Goal: Register for event/course

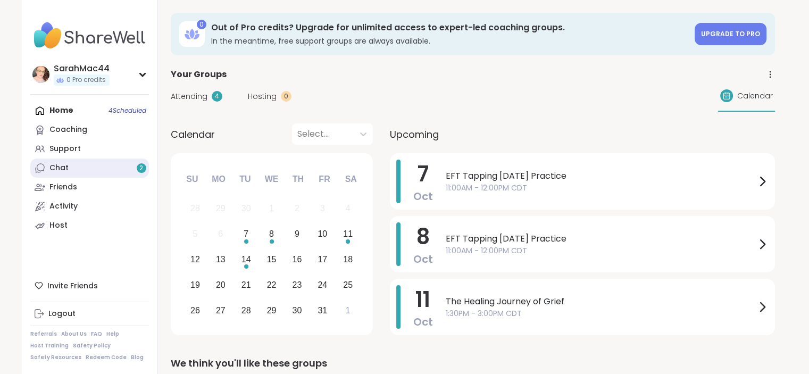
click at [87, 174] on link "Chat 2" at bounding box center [89, 167] width 119 height 19
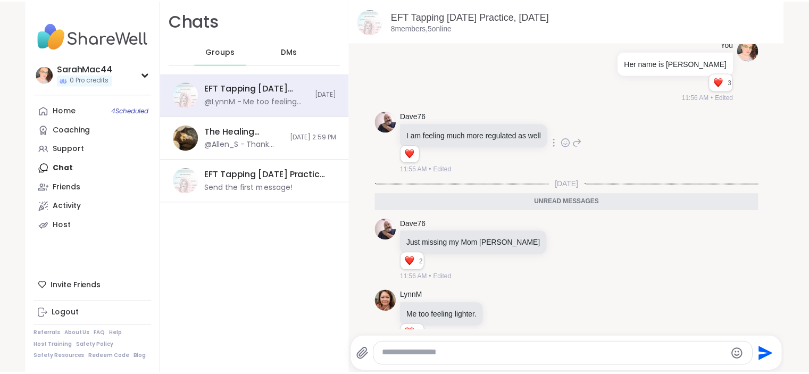
scroll to position [2103, 0]
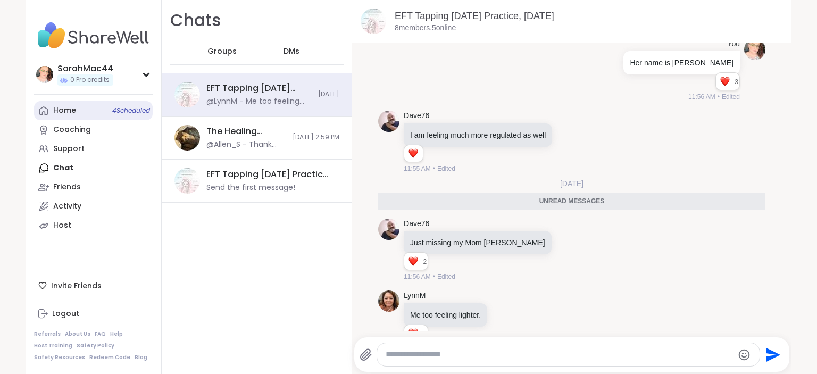
click at [82, 119] on link "Home 4 Scheduled" at bounding box center [93, 110] width 119 height 19
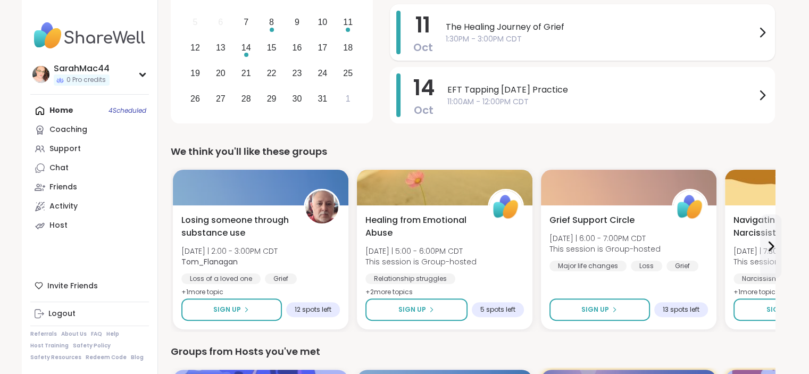
scroll to position [212, 0]
click at [767, 247] on icon at bounding box center [770, 245] width 13 height 13
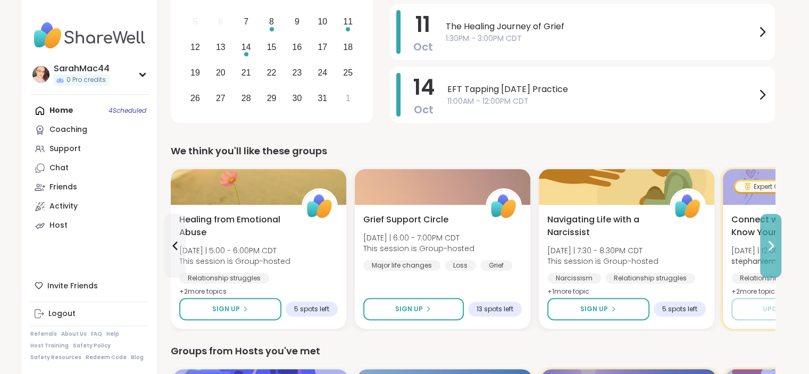
click at [767, 247] on icon at bounding box center [770, 245] width 13 height 13
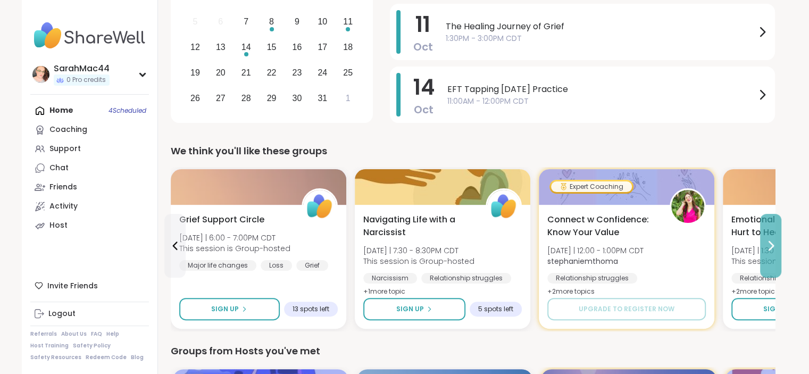
click at [767, 247] on icon at bounding box center [770, 245] width 13 height 13
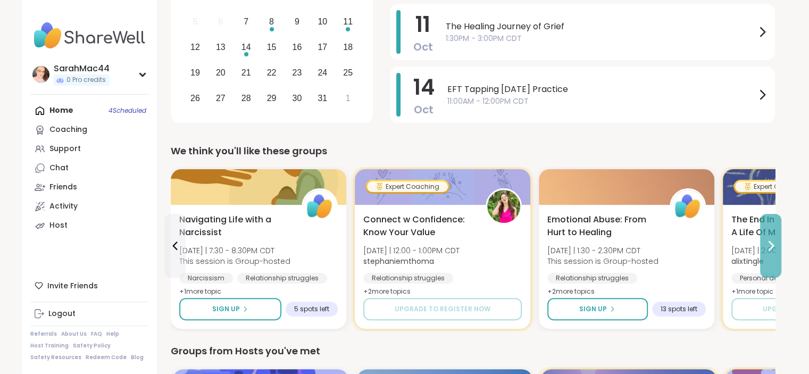
click at [767, 247] on icon at bounding box center [770, 245] width 13 height 13
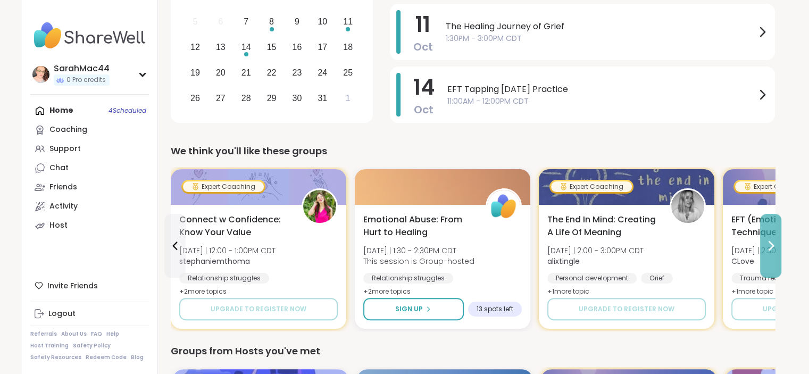
click at [767, 247] on icon at bounding box center [770, 245] width 13 height 13
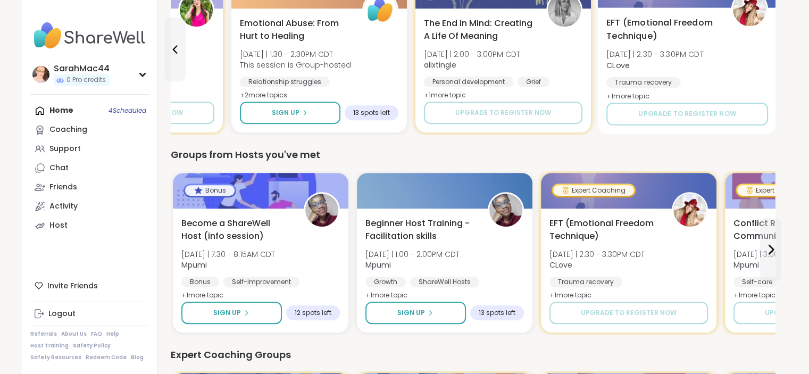
scroll to position [409, 0]
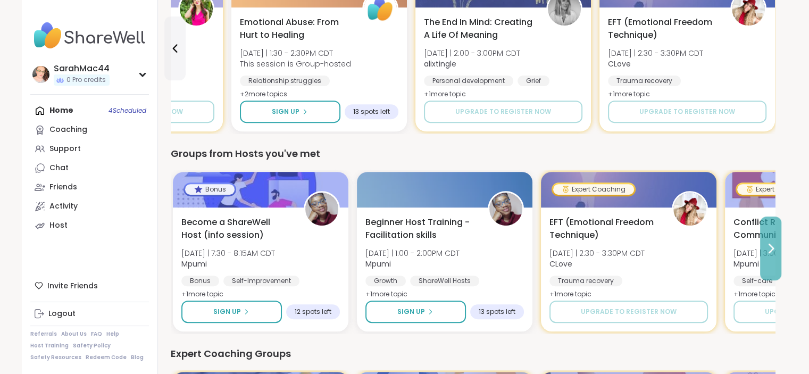
click at [771, 250] on icon at bounding box center [771, 248] width 4 height 9
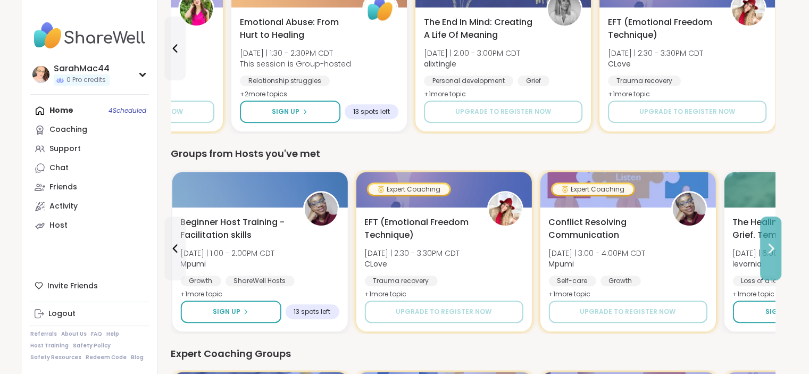
click at [771, 250] on icon at bounding box center [771, 248] width 4 height 9
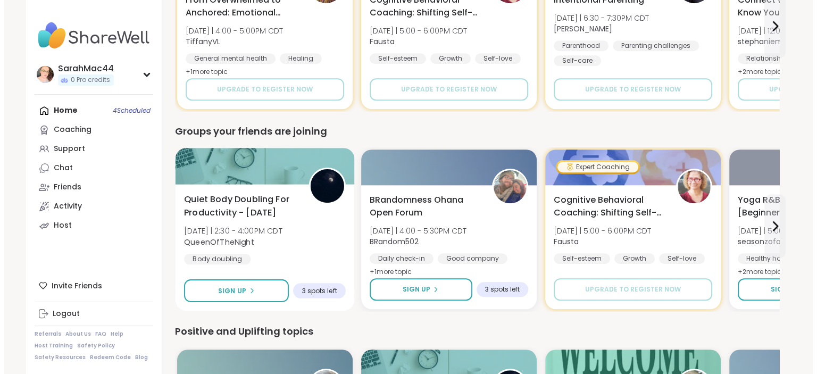
scroll to position [833, 0]
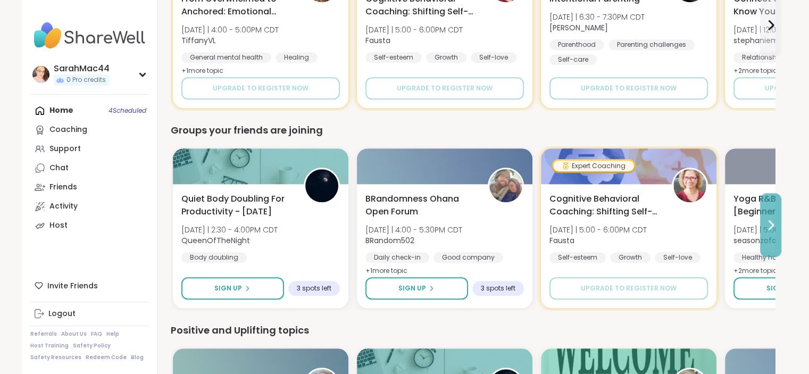
click at [772, 223] on icon at bounding box center [771, 225] width 4 height 9
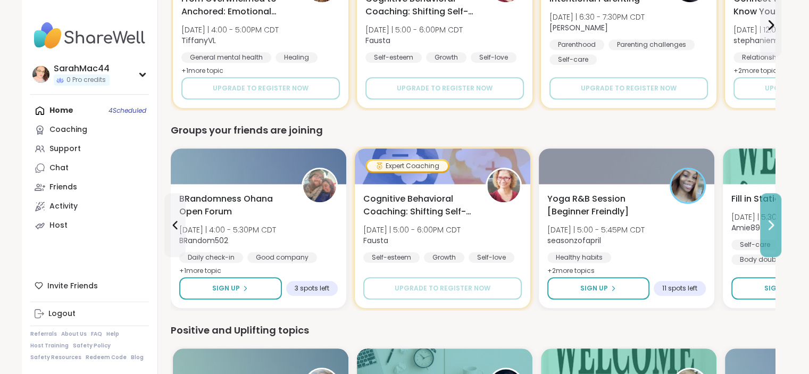
click at [772, 223] on icon at bounding box center [771, 225] width 4 height 9
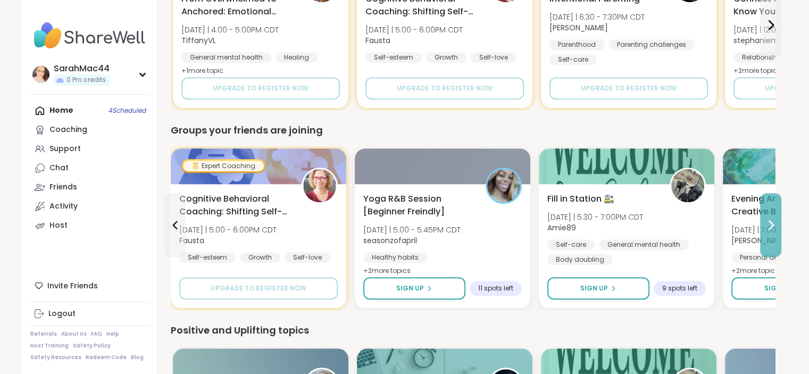
click at [770, 223] on icon at bounding box center [770, 225] width 13 height 13
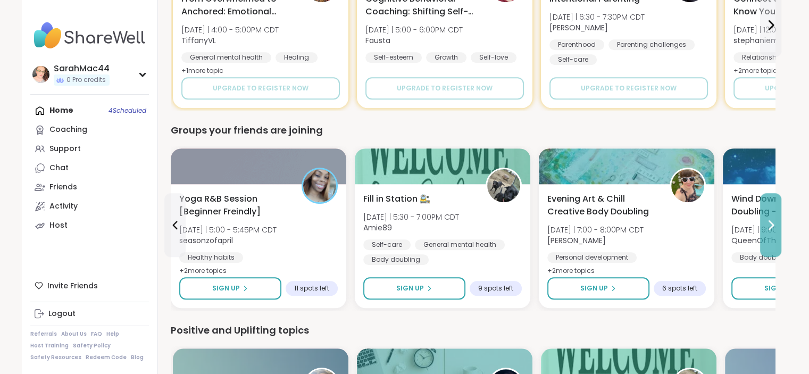
click at [770, 223] on icon at bounding box center [770, 225] width 13 height 13
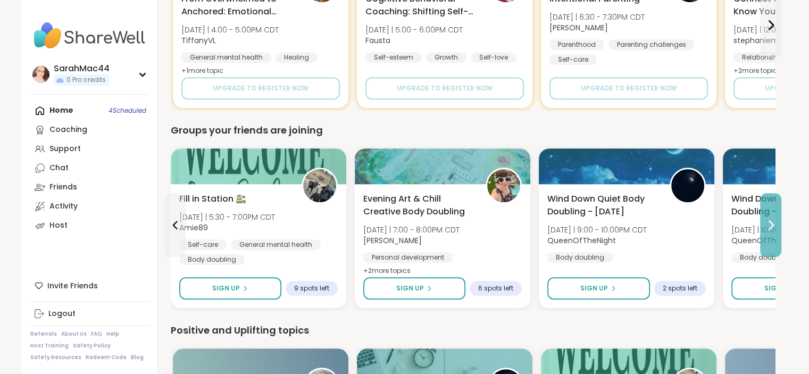
click at [770, 223] on icon at bounding box center [770, 225] width 13 height 13
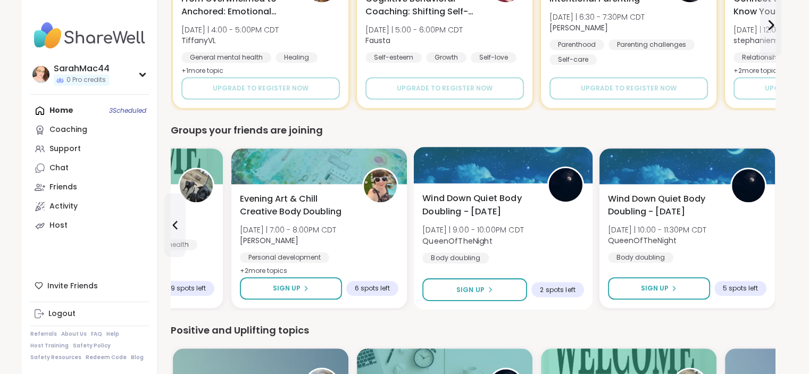
click at [522, 240] on span "QueenOfTheNight" at bounding box center [473, 240] width 102 height 11
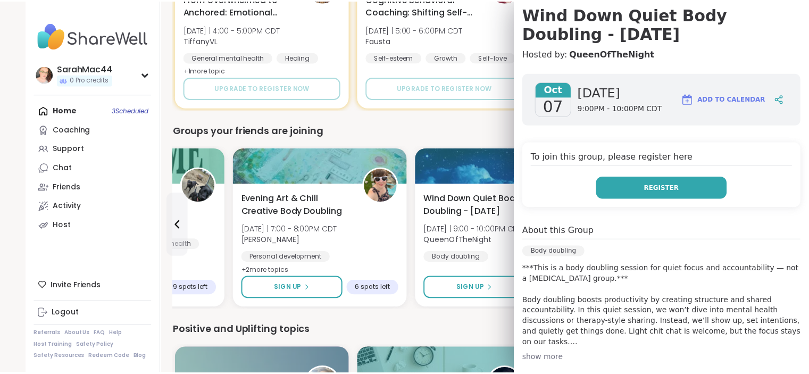
scroll to position [0, 0]
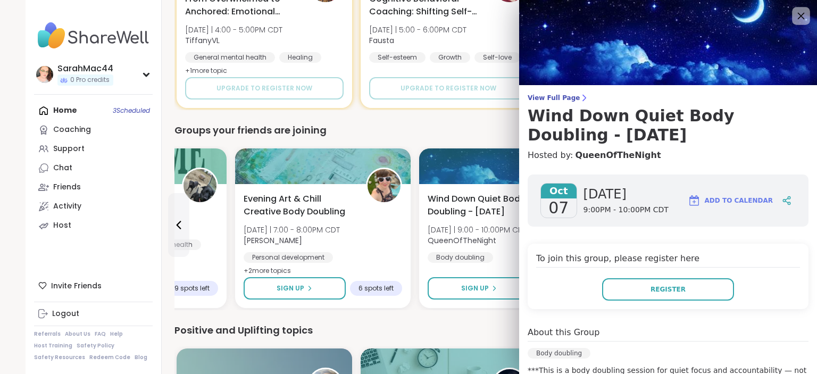
click at [794, 19] on icon at bounding box center [800, 15] width 13 height 13
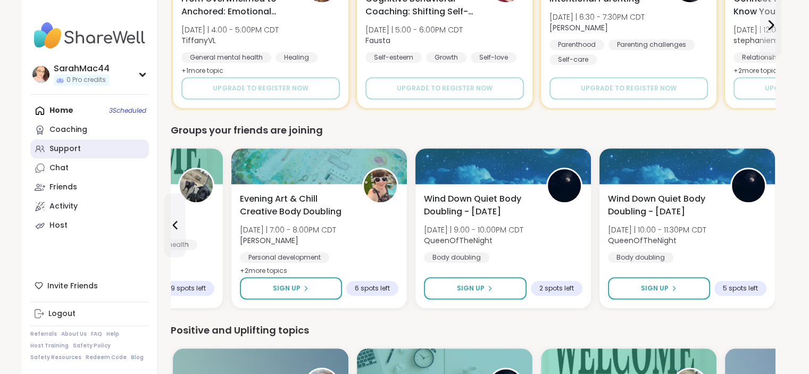
click at [124, 149] on link "Support" at bounding box center [89, 148] width 119 height 19
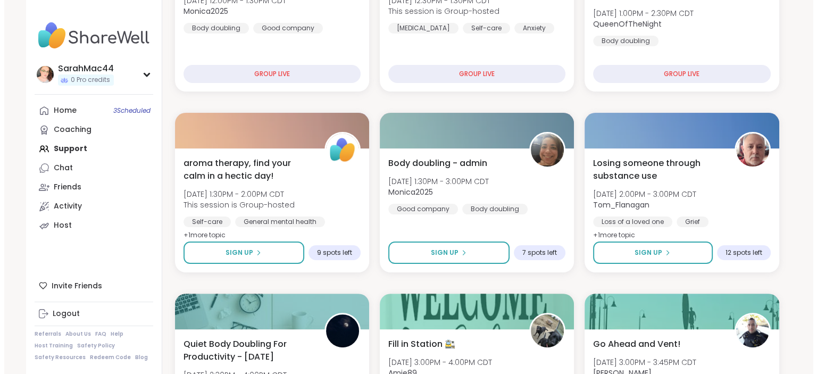
scroll to position [219, 0]
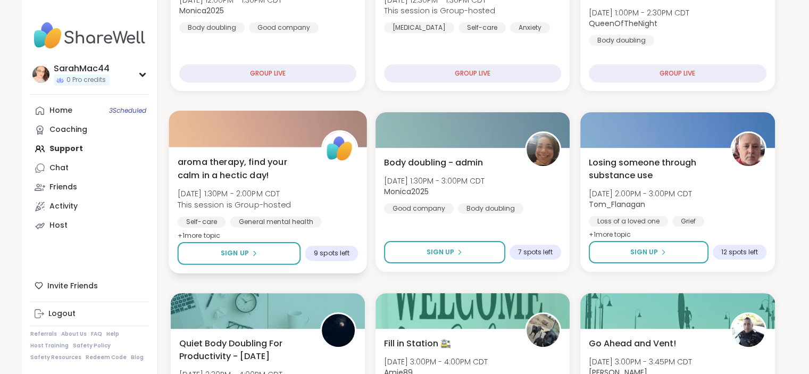
click at [233, 175] on span "aroma therapy, find your calm in a hectic day!" at bounding box center [243, 168] width 132 height 26
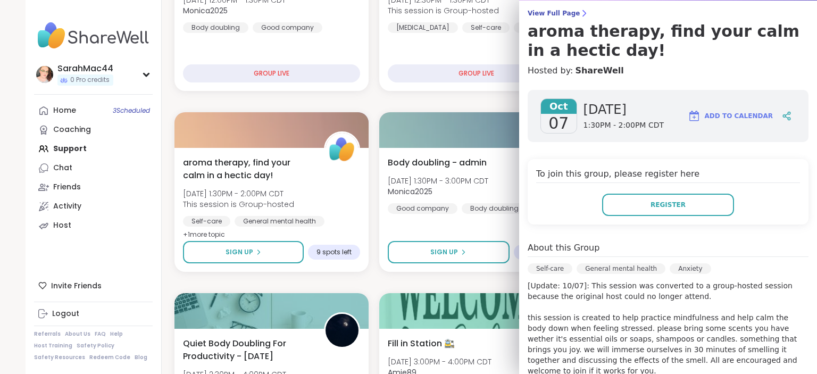
scroll to position [0, 0]
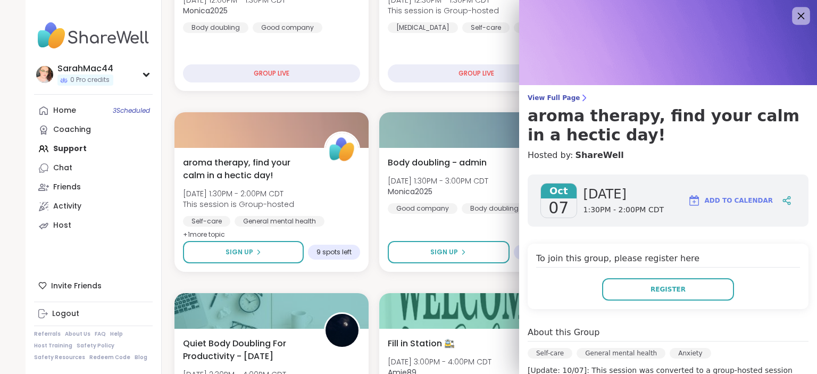
click at [798, 14] on icon at bounding box center [801, 16] width 7 height 7
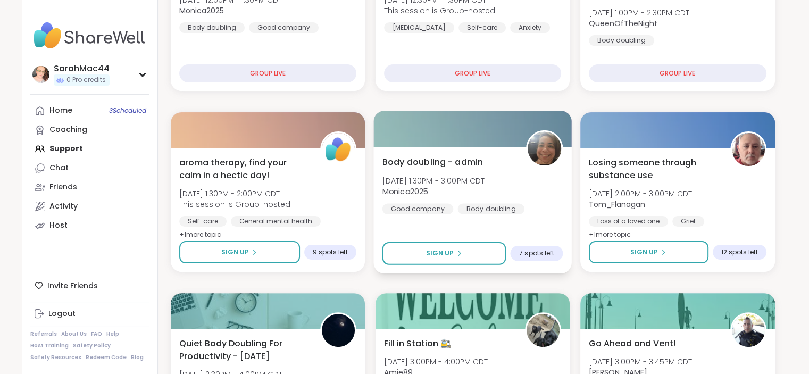
click at [531, 191] on div "Body doubling - admin [DATE] 1:30PM - 3:00PM CDT Monica2025 Good company Body d…" at bounding box center [472, 184] width 181 height 58
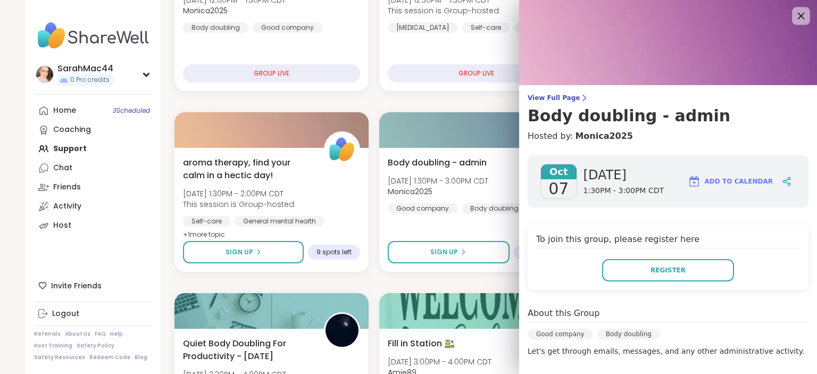
click at [794, 11] on icon at bounding box center [800, 15] width 13 height 13
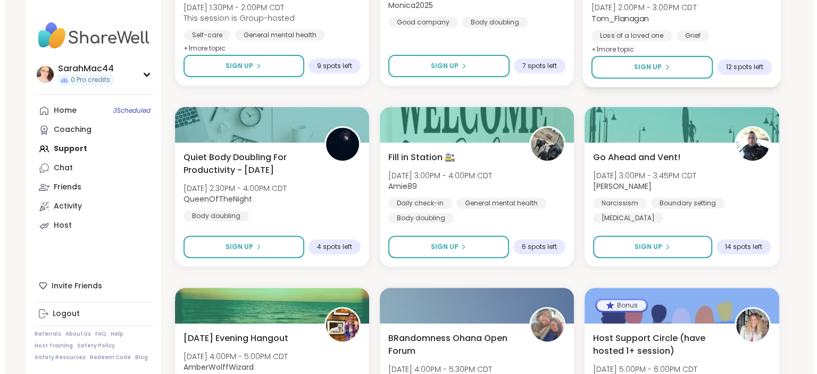
scroll to position [406, 0]
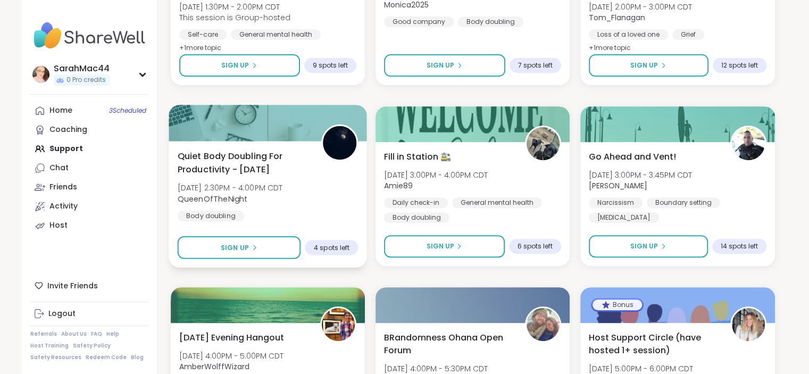
click at [238, 155] on span "Quiet Body Doubling For Productivity - [DATE]" at bounding box center [243, 162] width 132 height 26
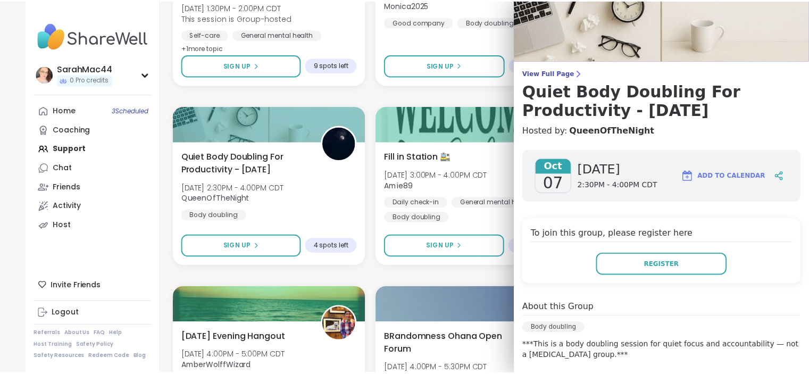
scroll to position [0, 0]
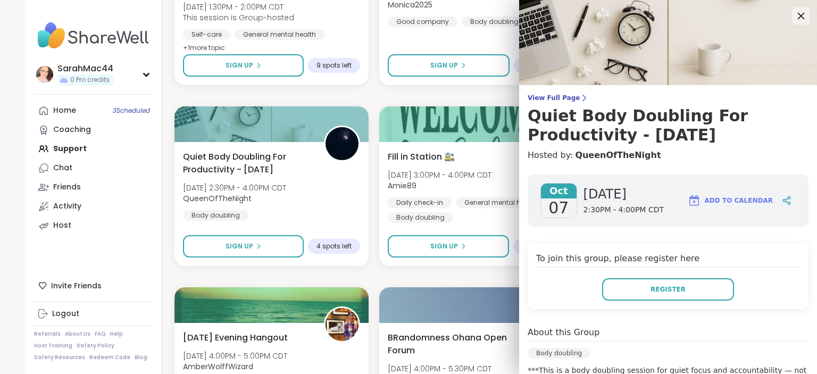
click at [794, 19] on icon at bounding box center [800, 15] width 13 height 13
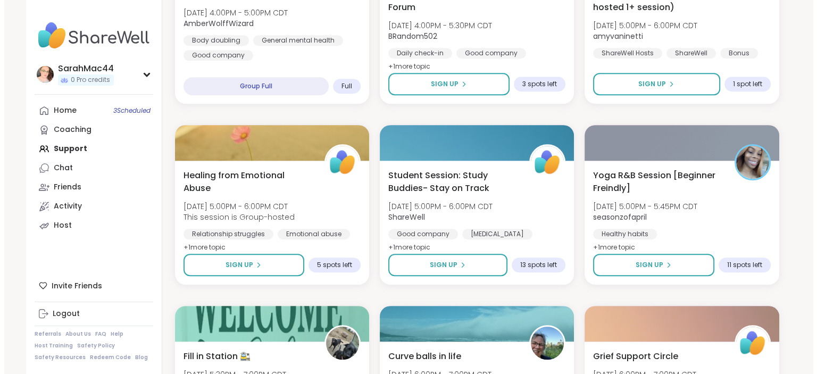
scroll to position [764, 0]
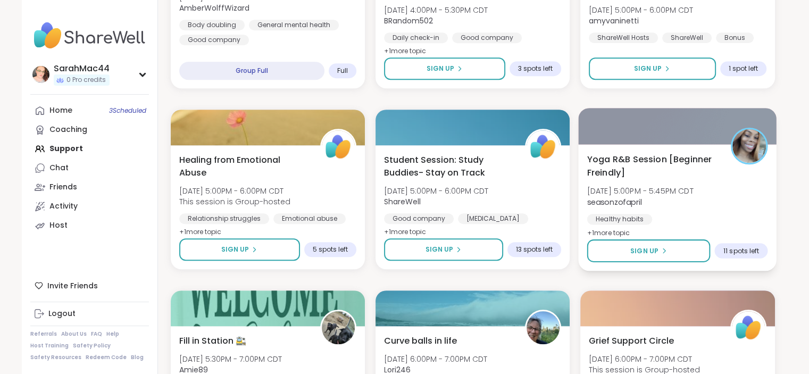
click at [679, 188] on span "[DATE] 5:00PM - 5:45PM CDT" at bounding box center [640, 191] width 106 height 11
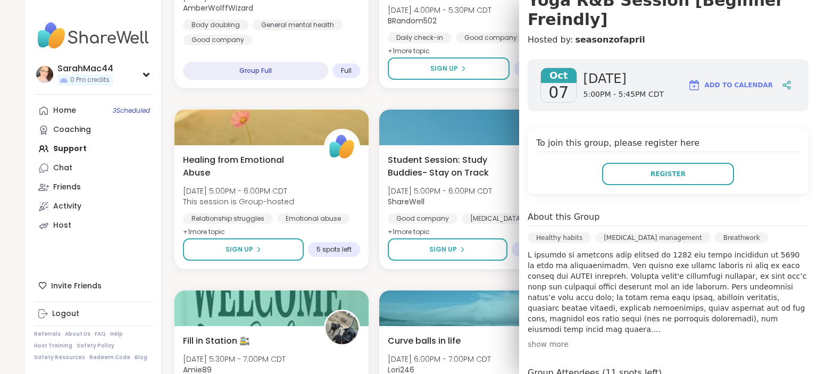
scroll to position [116, 0]
click at [528, 338] on div "show more" at bounding box center [668, 343] width 281 height 11
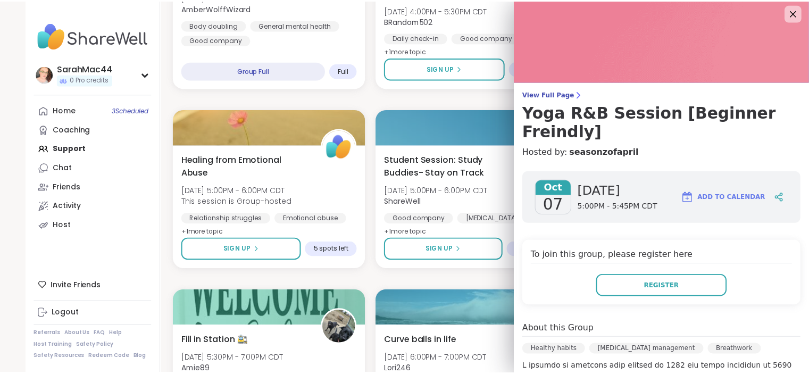
scroll to position [0, 0]
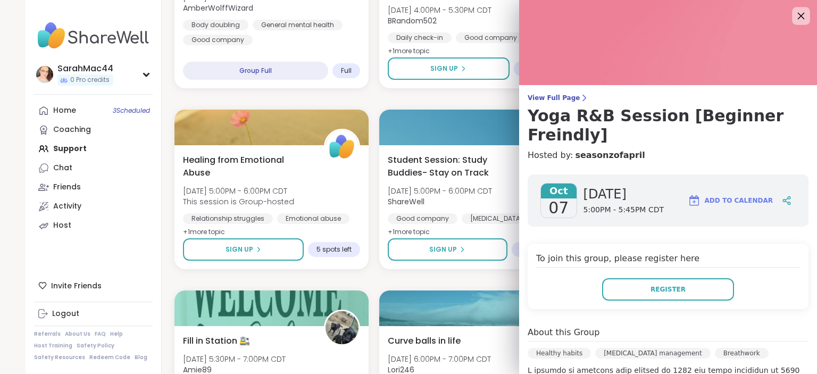
click at [794, 15] on icon at bounding box center [800, 15] width 13 height 13
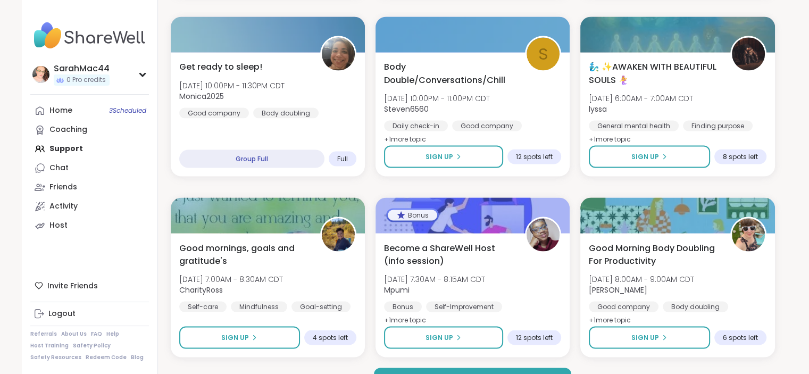
scroll to position [1968, 0]
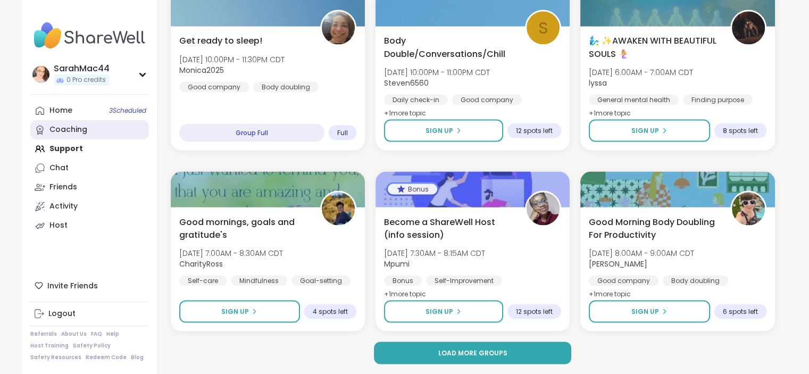
click at [70, 135] on link "Coaching" at bounding box center [89, 129] width 119 height 19
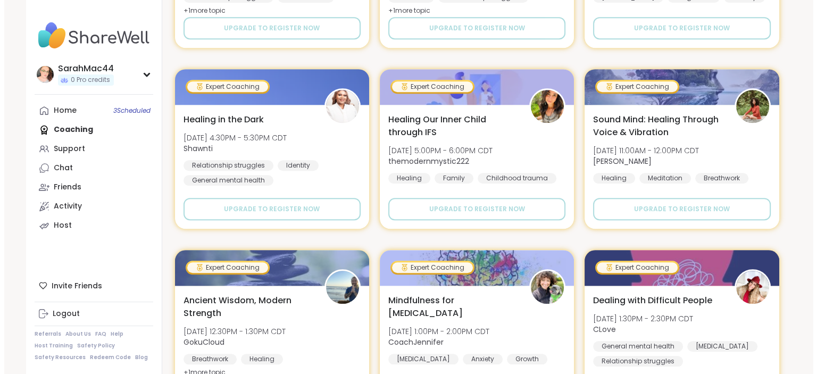
scroll to position [880, 0]
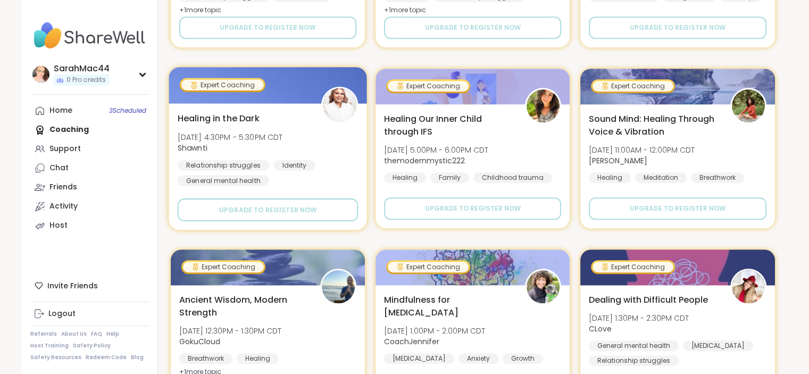
click at [228, 123] on span "Healing in the Dark" at bounding box center [218, 118] width 82 height 13
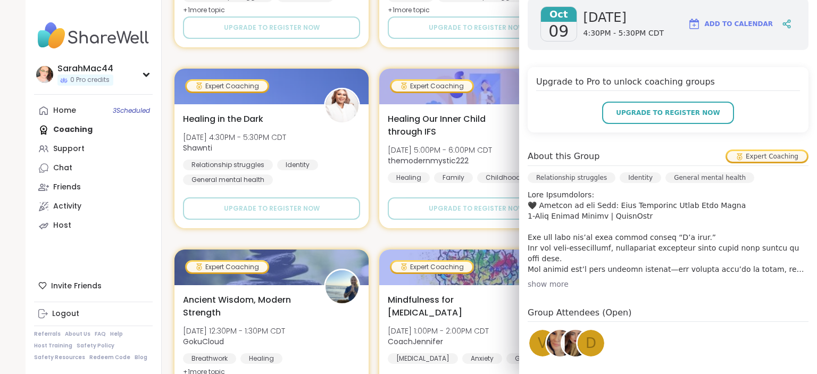
scroll to position [158, 0]
click at [553, 283] on div "show more" at bounding box center [668, 283] width 281 height 11
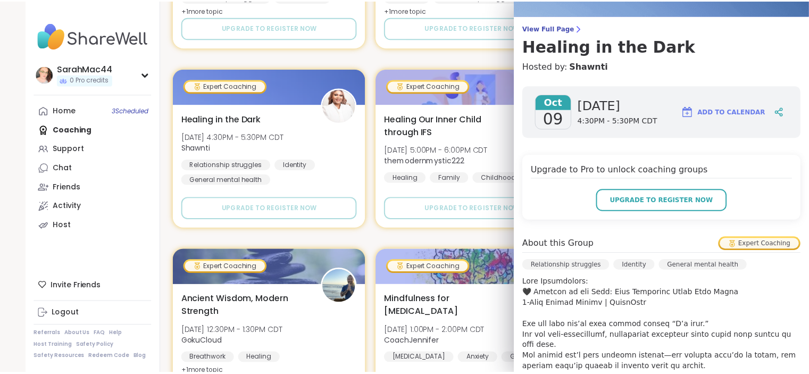
scroll to position [0, 0]
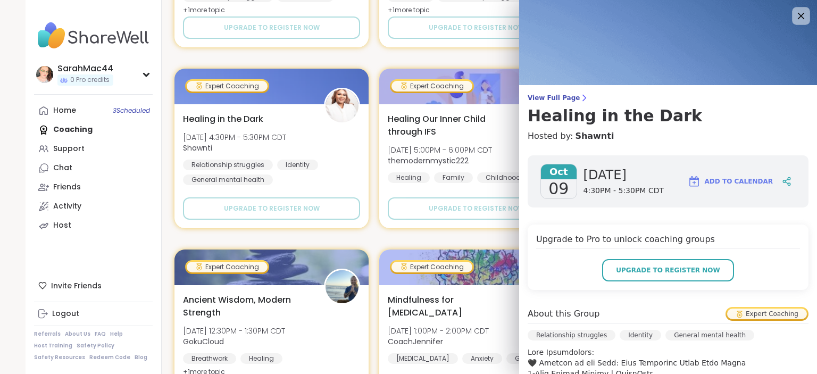
click at [794, 16] on icon at bounding box center [800, 15] width 13 height 13
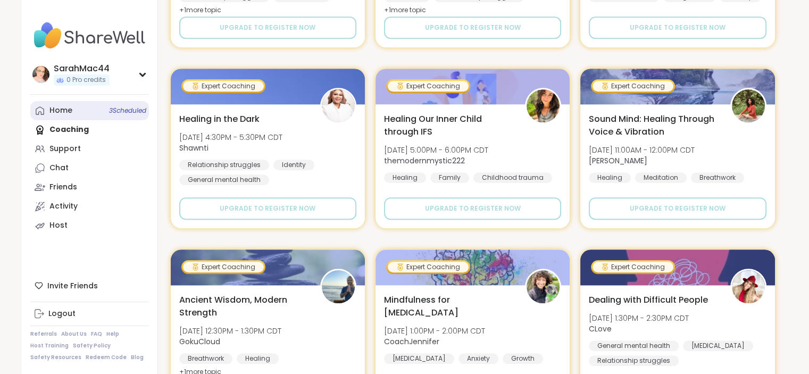
click at [94, 112] on link "Home 3 Scheduled" at bounding box center [89, 110] width 119 height 19
